Goal: Task Accomplishment & Management: Manage account settings

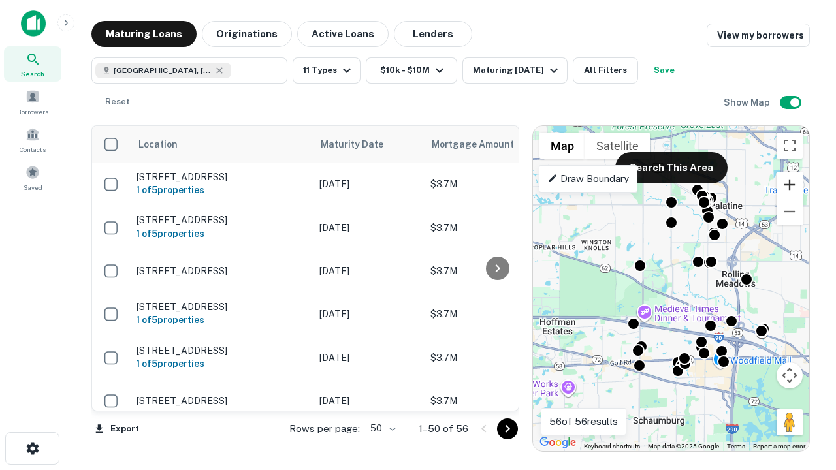
click at [789, 185] on button "Zoom in" at bounding box center [789, 185] width 26 height 26
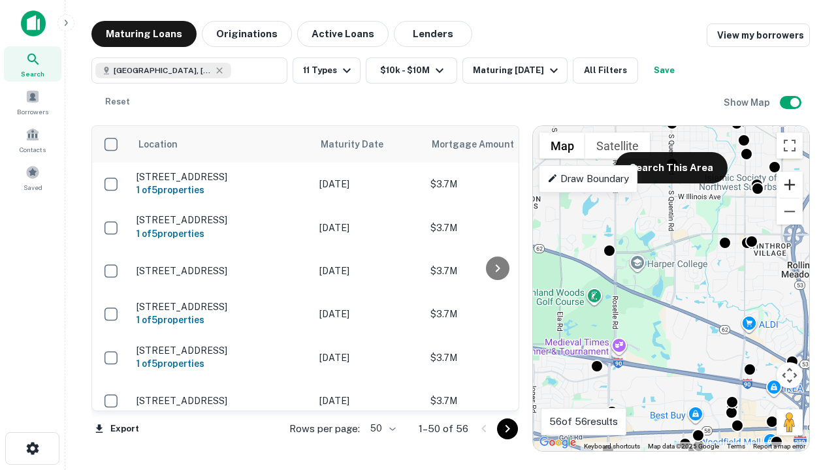
click at [789, 185] on button "Zoom in" at bounding box center [789, 185] width 26 height 26
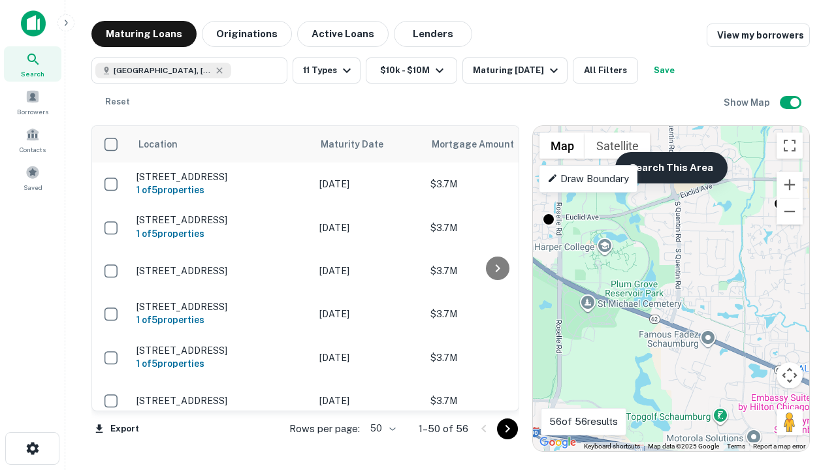
click at [671, 168] on button "Search This Area" at bounding box center [671, 167] width 112 height 31
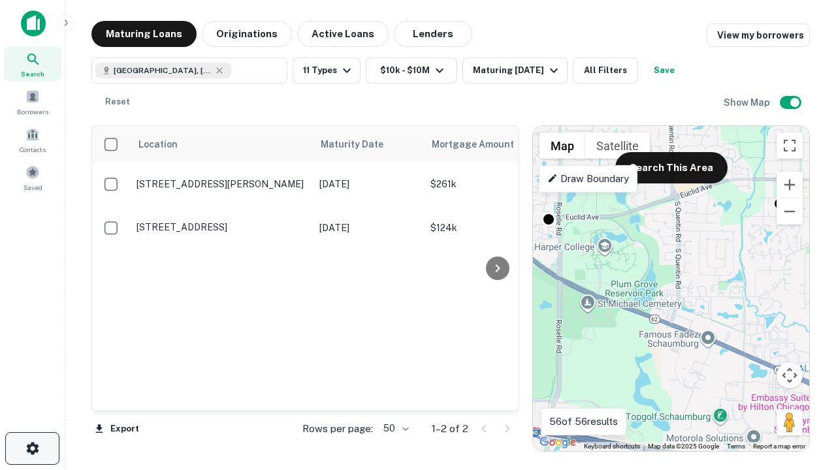
click at [32, 449] on icon "button" at bounding box center [33, 449] width 16 height 16
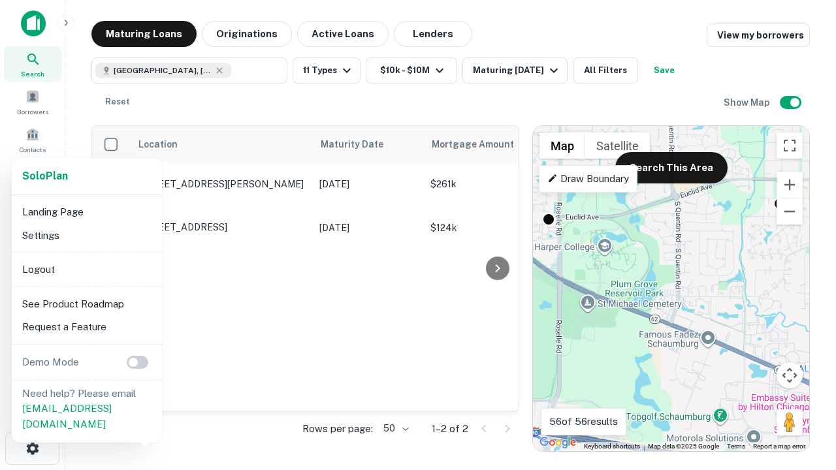
click at [86, 269] on li "Logout" at bounding box center [87, 270] width 140 height 24
